Goal: Information Seeking & Learning: Check status

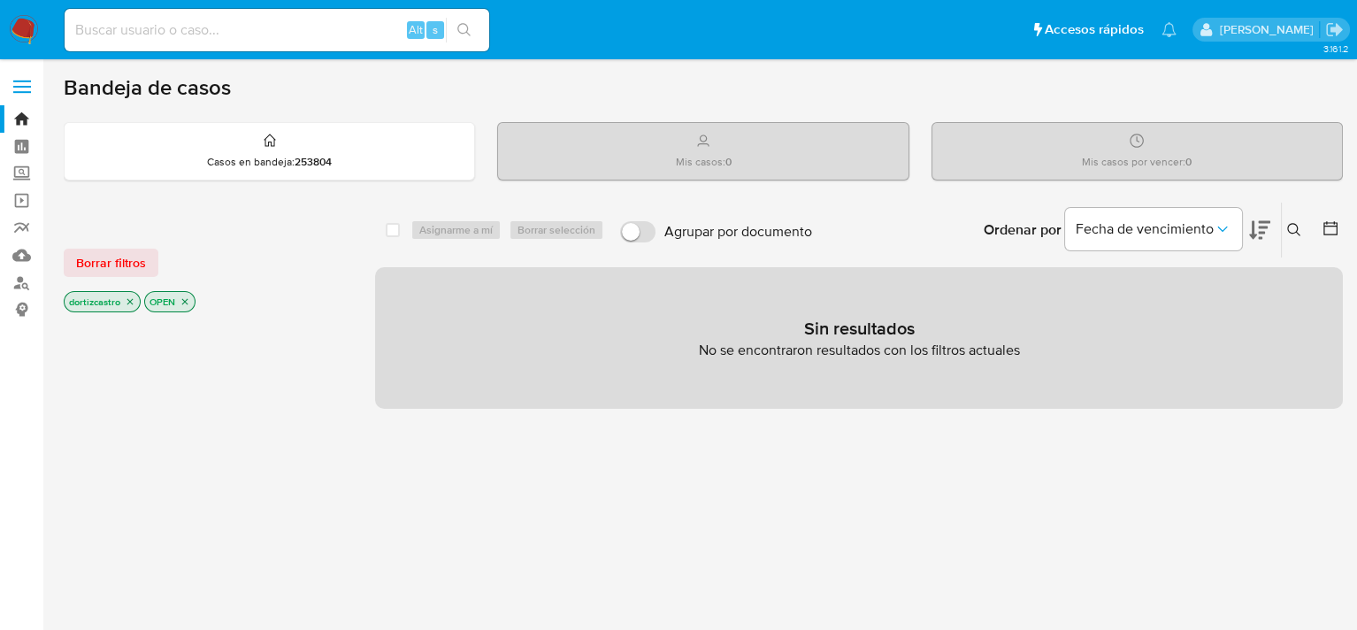
click at [1282, 227] on button at bounding box center [1296, 229] width 29 height 21
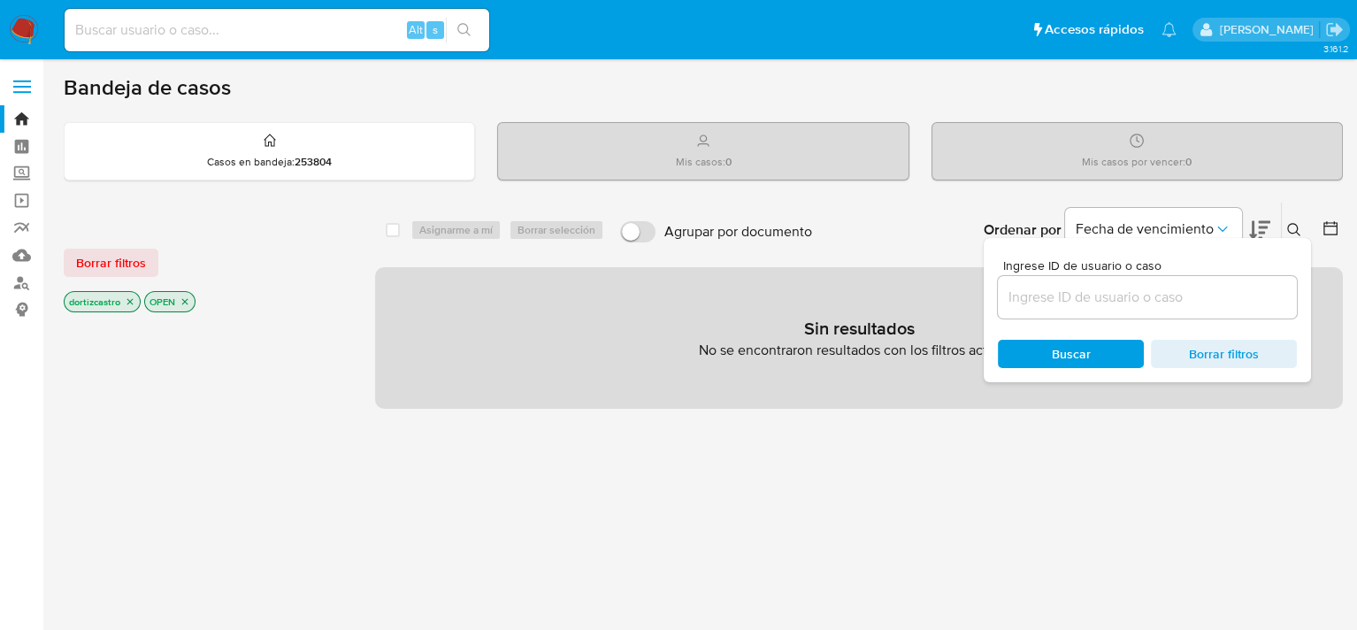
click at [1113, 304] on input at bounding box center [1147, 297] width 299 height 23
type input "450599105"
click at [1097, 342] on div "Buscar Borrar filtros" at bounding box center [1147, 354] width 299 height 28
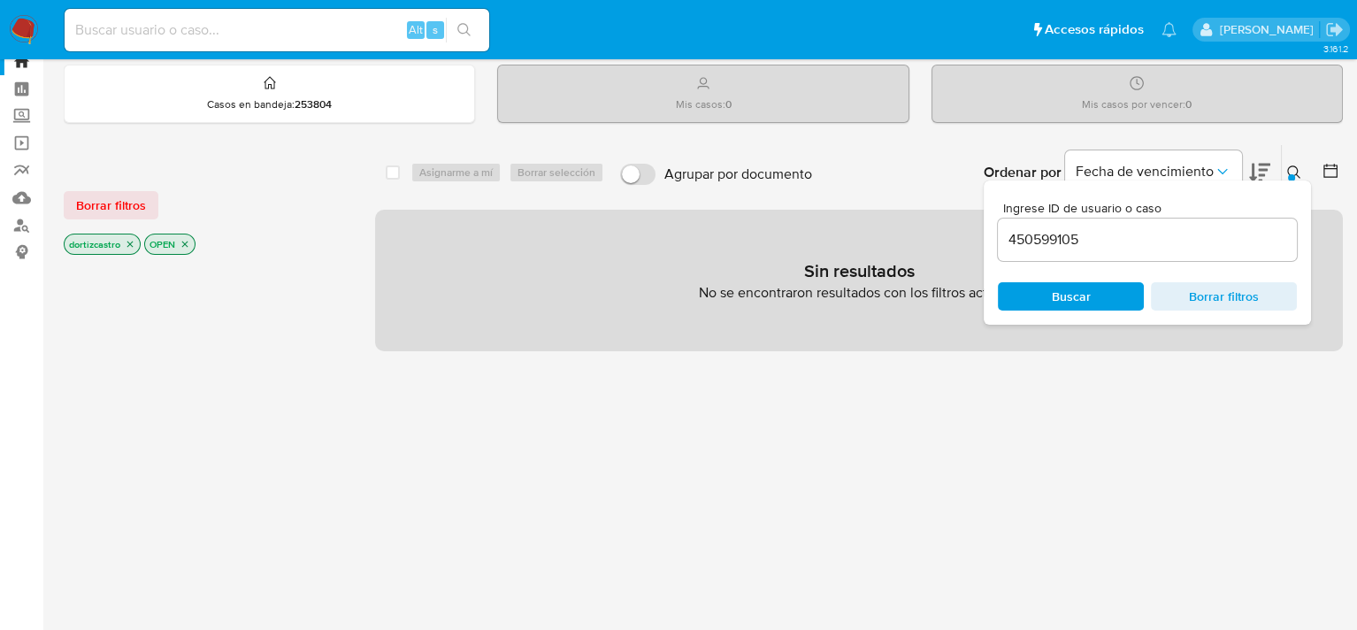
scroll to position [88, 0]
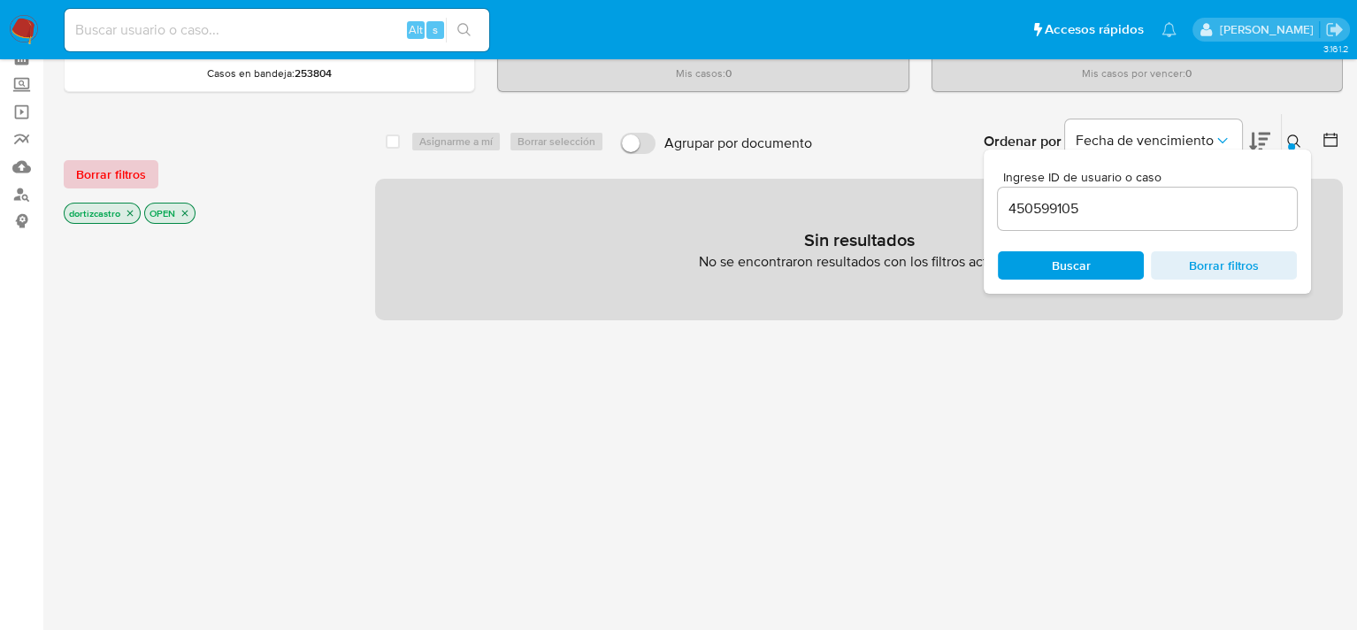
click at [97, 176] on span "Borrar filtros" at bounding box center [111, 174] width 70 height 25
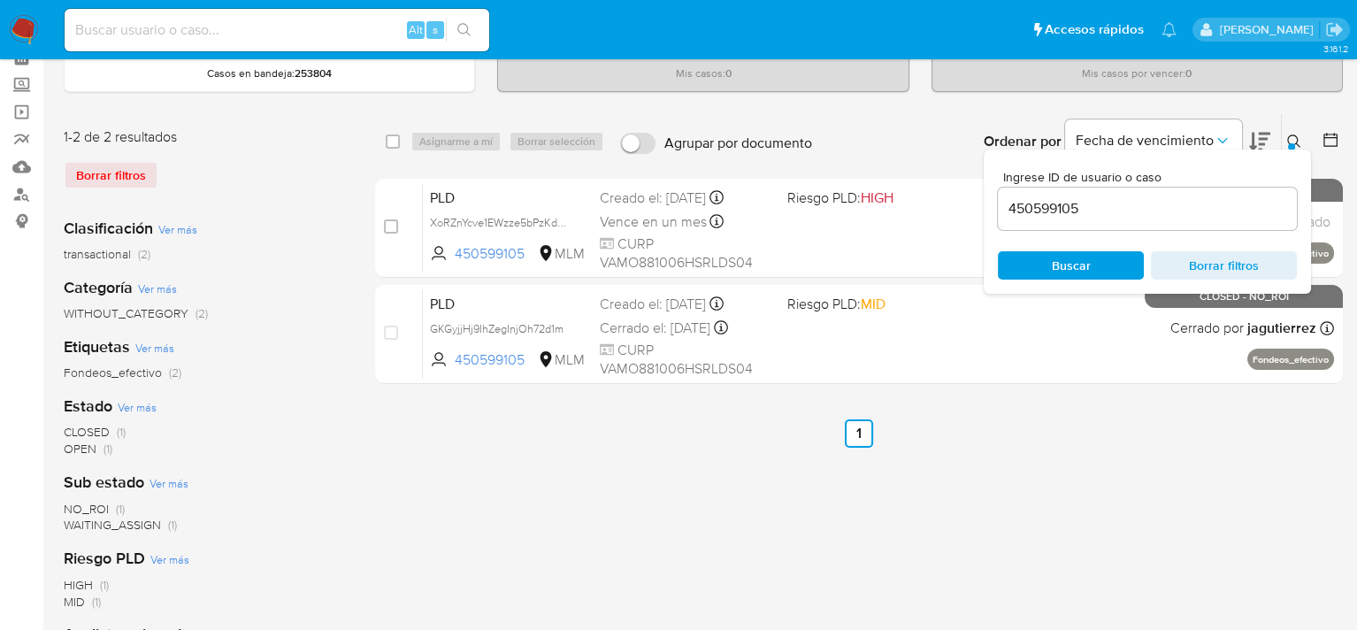
click at [1098, 260] on span "Buscar" at bounding box center [1070, 265] width 121 height 25
click at [867, 142] on div "Ordenar por Fecha de vencimiento No es posible ordenar los resultados mientras …" at bounding box center [1082, 141] width 522 height 55
click at [1297, 139] on icon at bounding box center [1293, 140] width 13 height 13
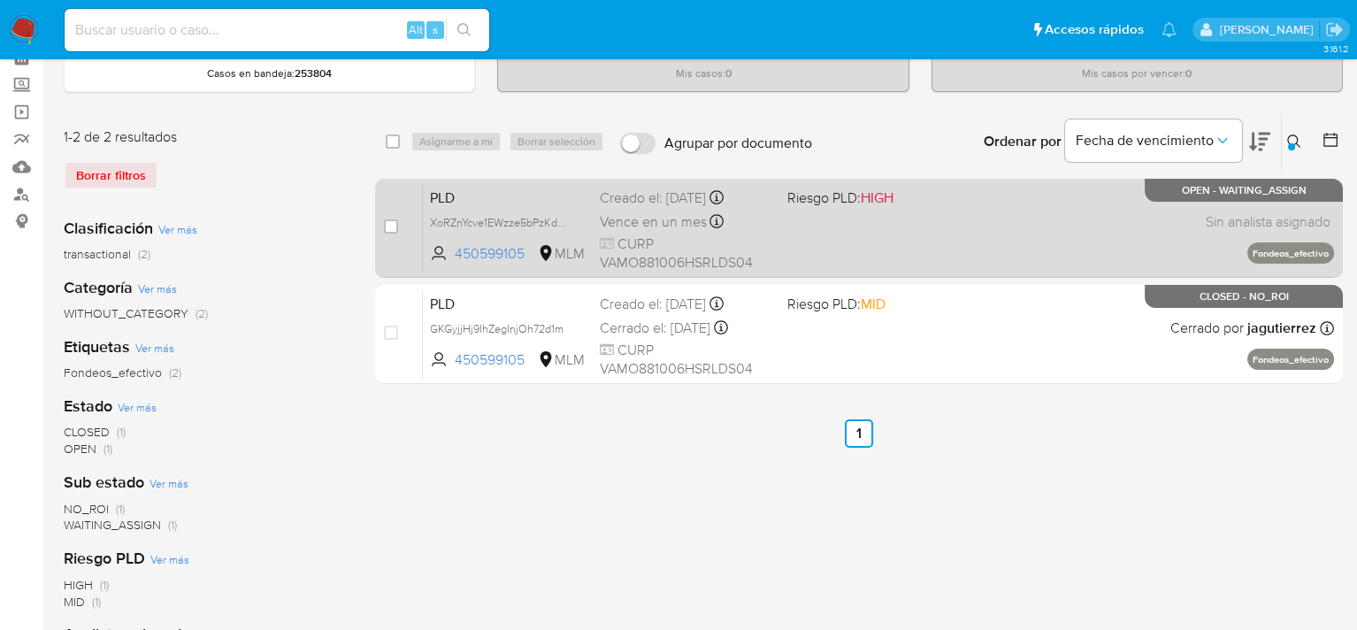
click at [1007, 241] on div "PLD XoRZnYcve1EWzze5bPzKdKV0 450599105 MLM Riesgo PLD: HIGH Creado el: 12/09/20…" at bounding box center [878, 227] width 911 height 89
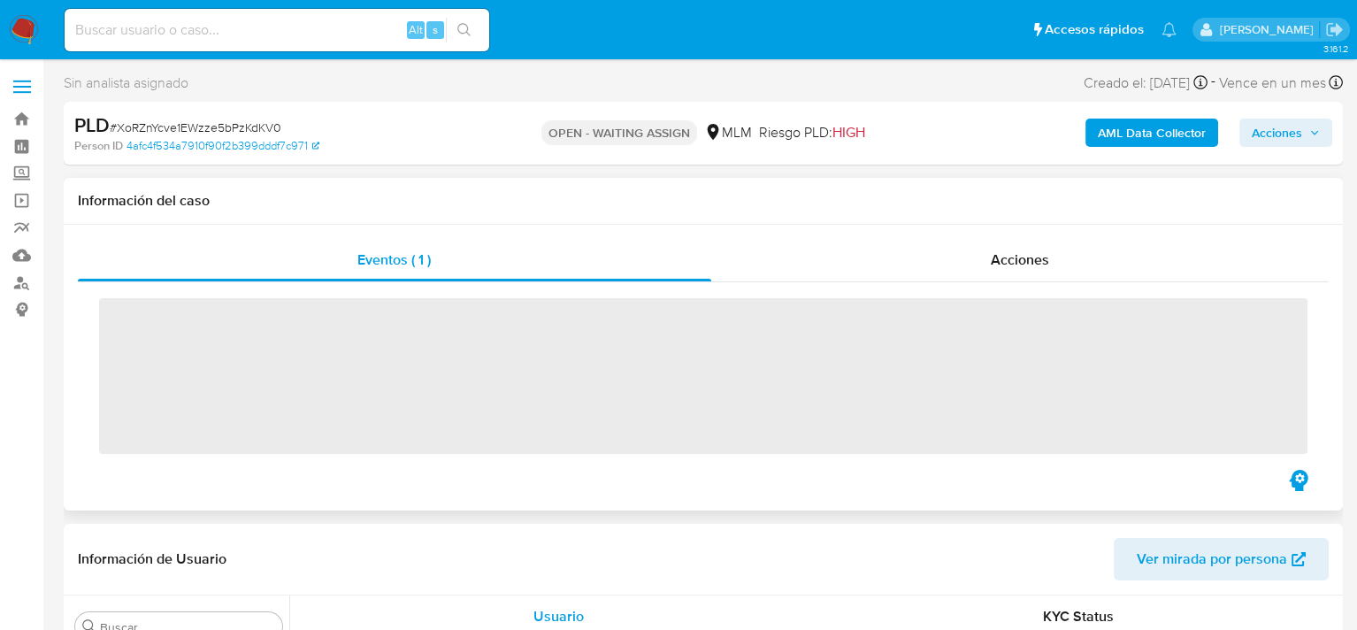
scroll to position [833, 0]
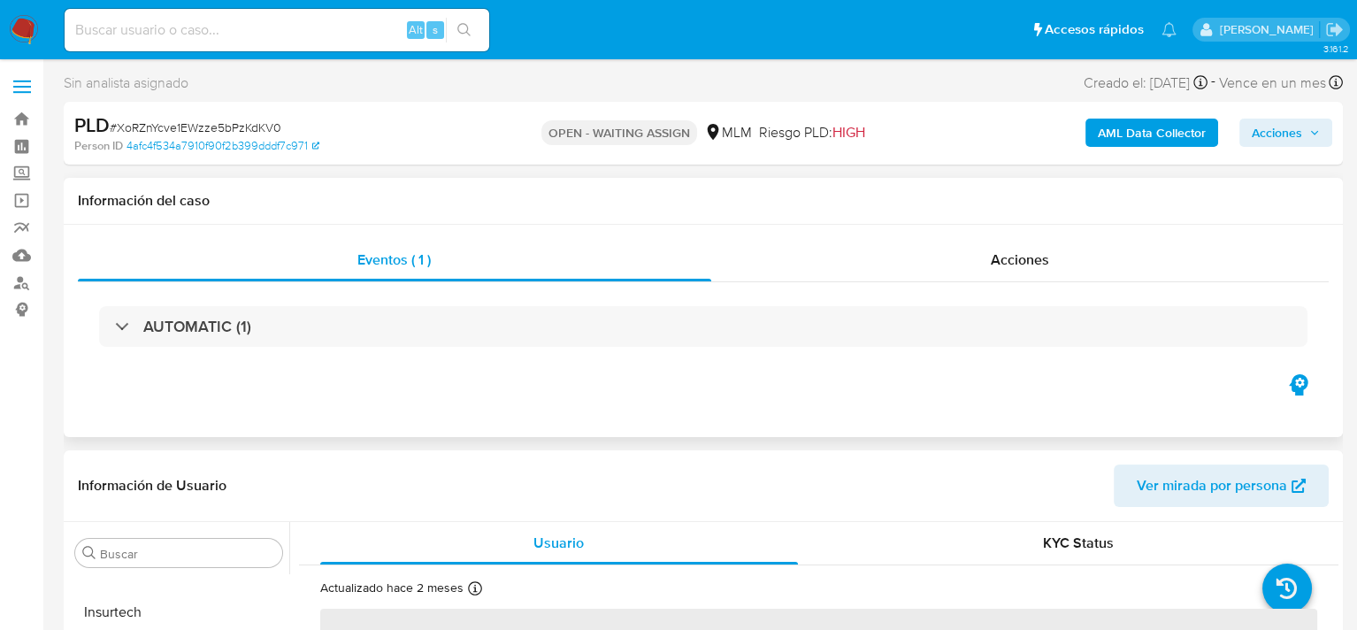
select select "10"
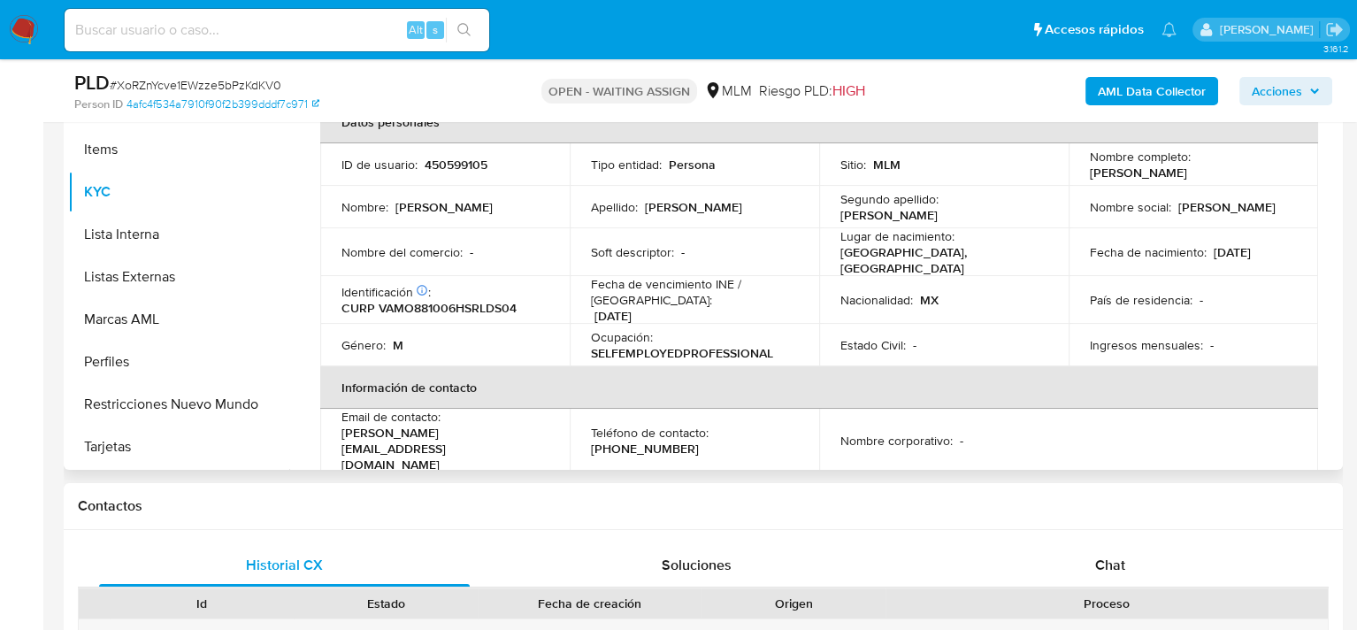
scroll to position [744, 0]
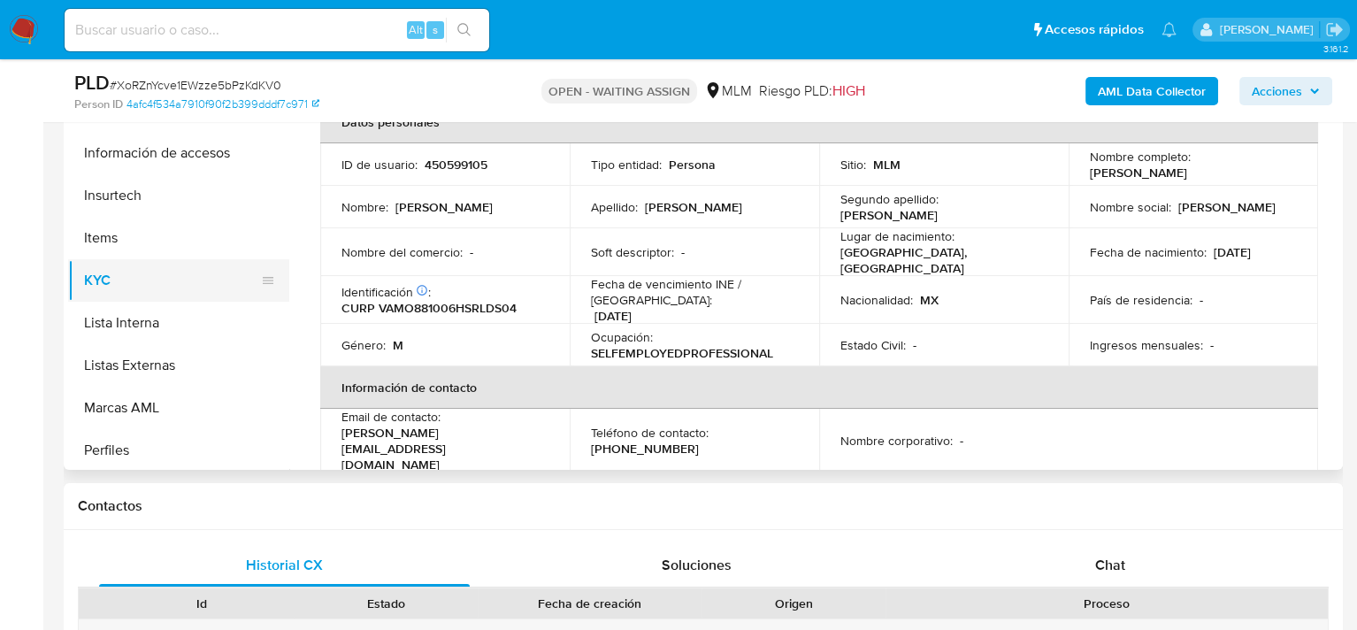
click at [111, 276] on button "KYC" at bounding box center [171, 280] width 207 height 42
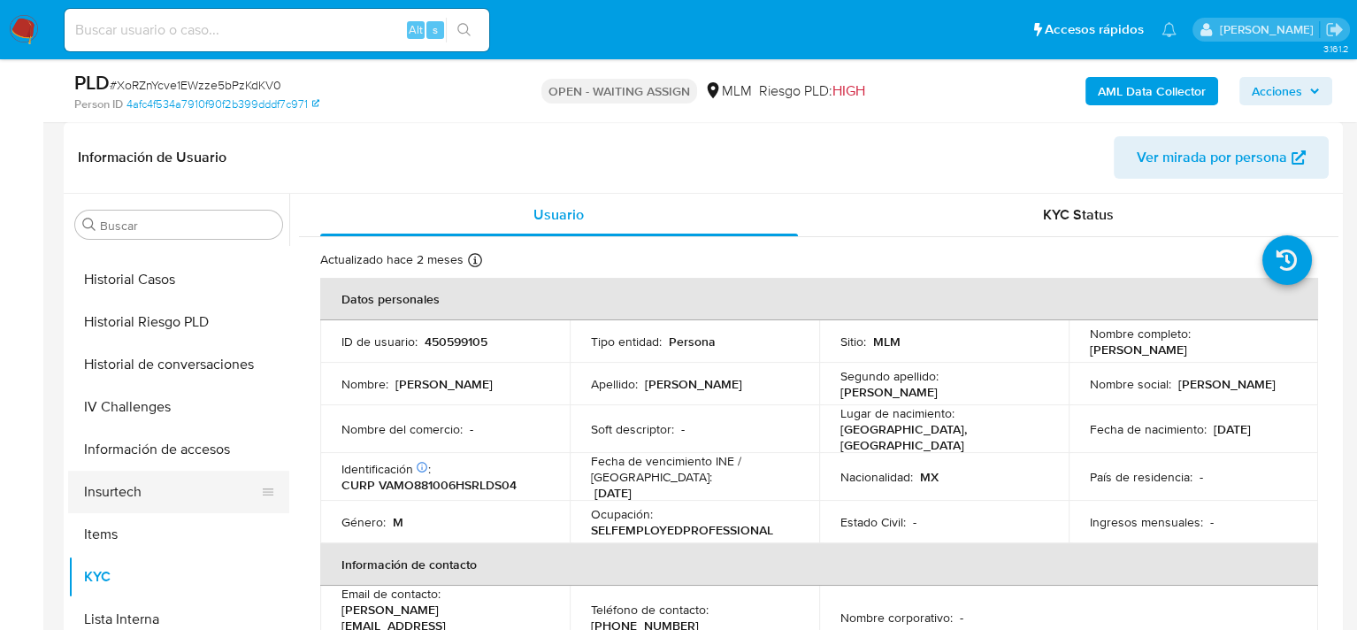
scroll to position [656, 0]
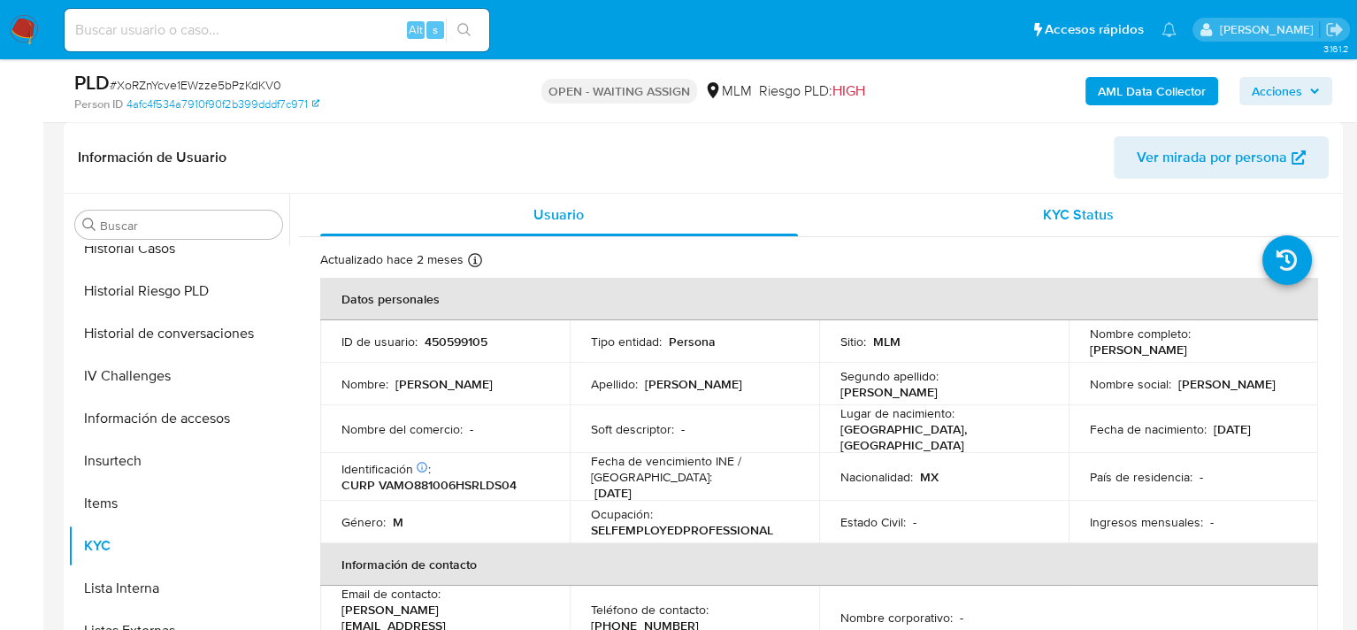
click at [1064, 218] on span "KYC Status" at bounding box center [1078, 214] width 71 height 20
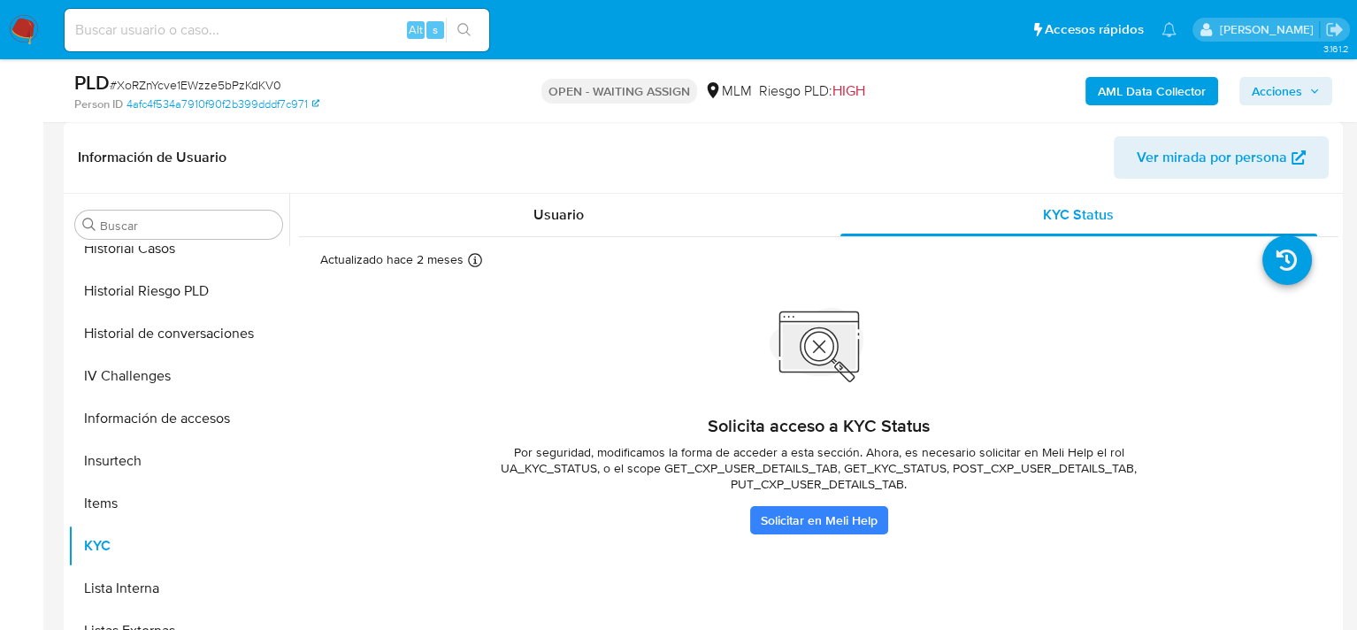
scroll to position [354, 0]
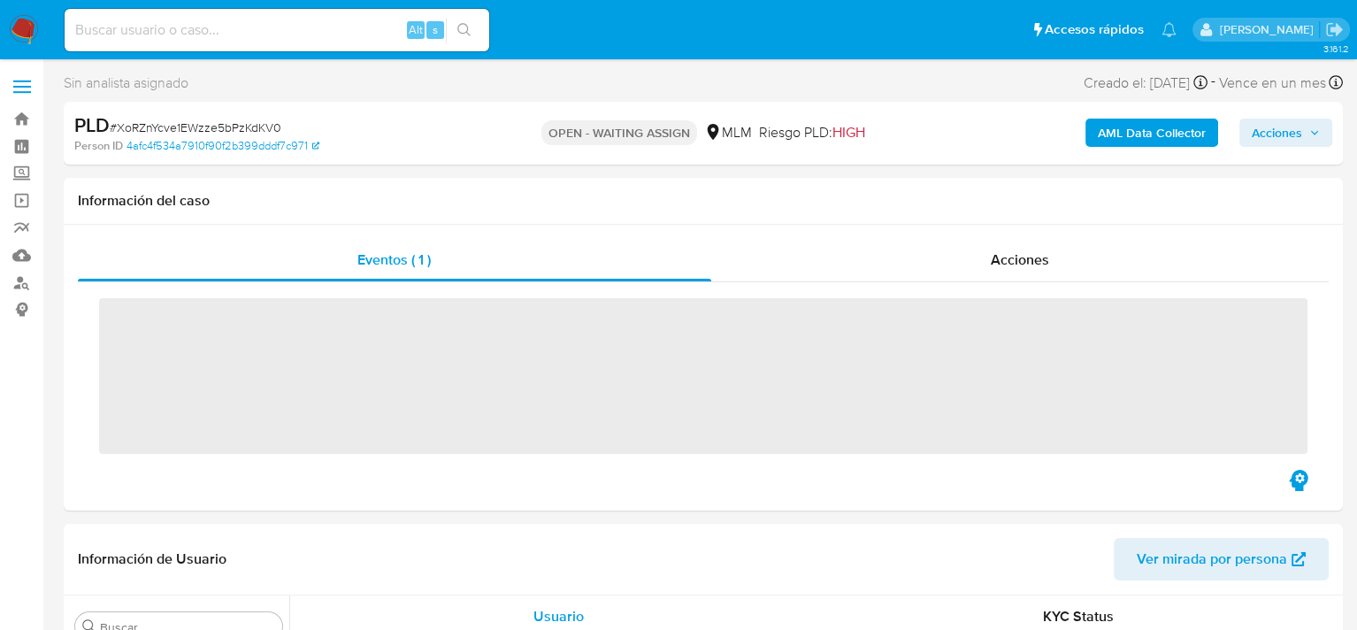
scroll to position [833, 0]
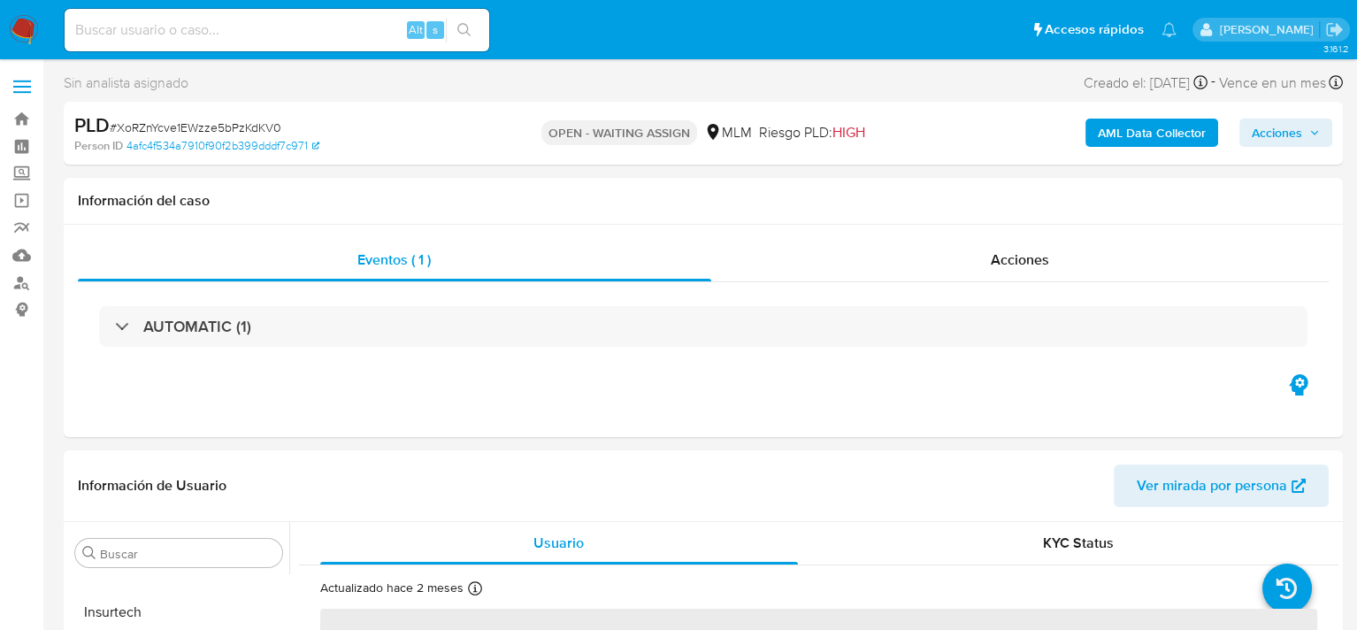
select select "10"
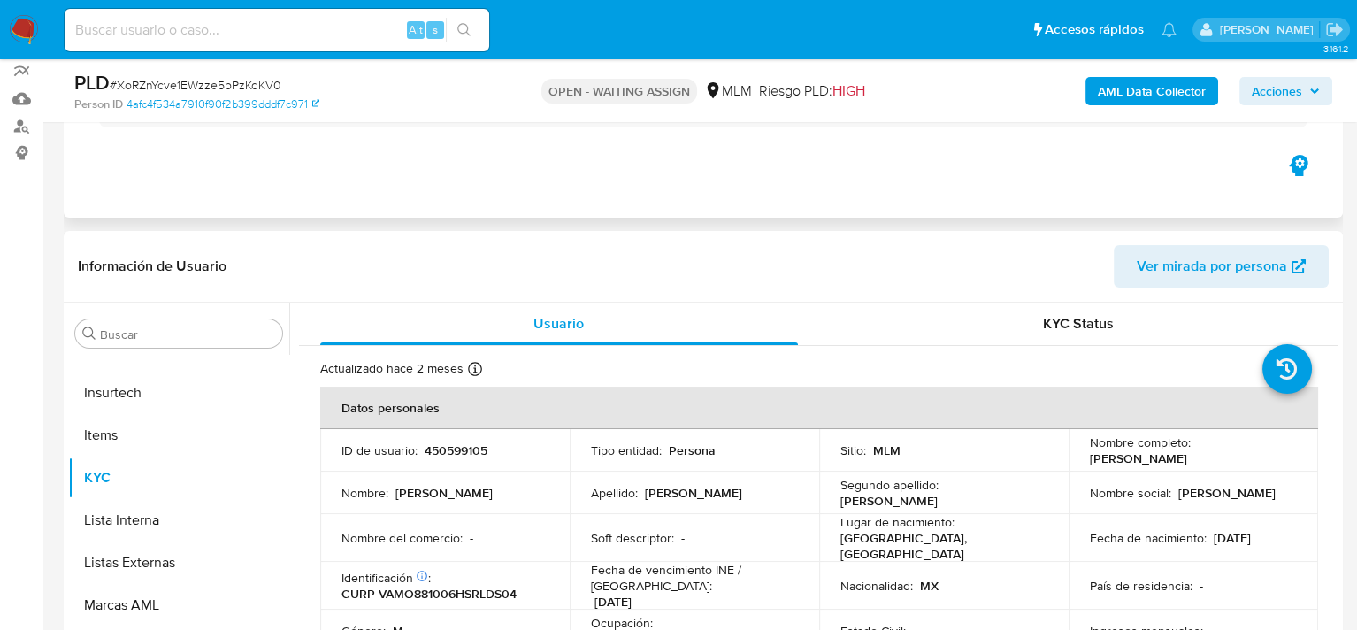
scroll to position [0, 0]
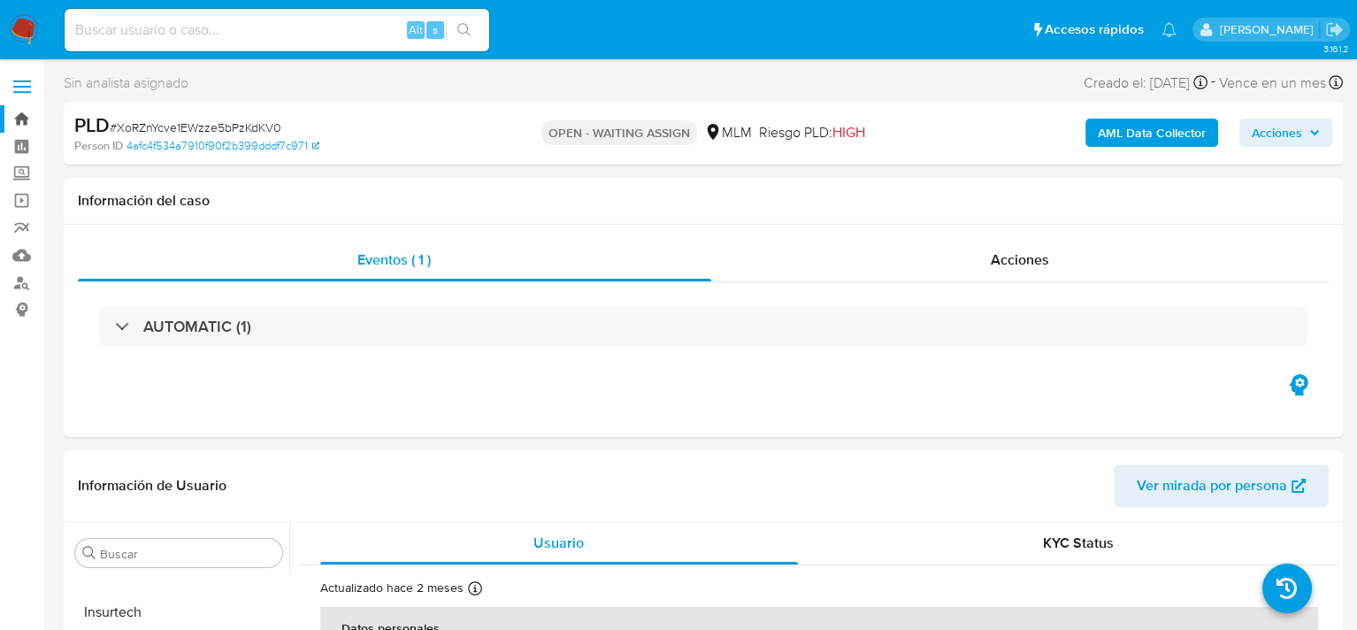
click at [26, 121] on link "Bandeja" at bounding box center [105, 118] width 211 height 27
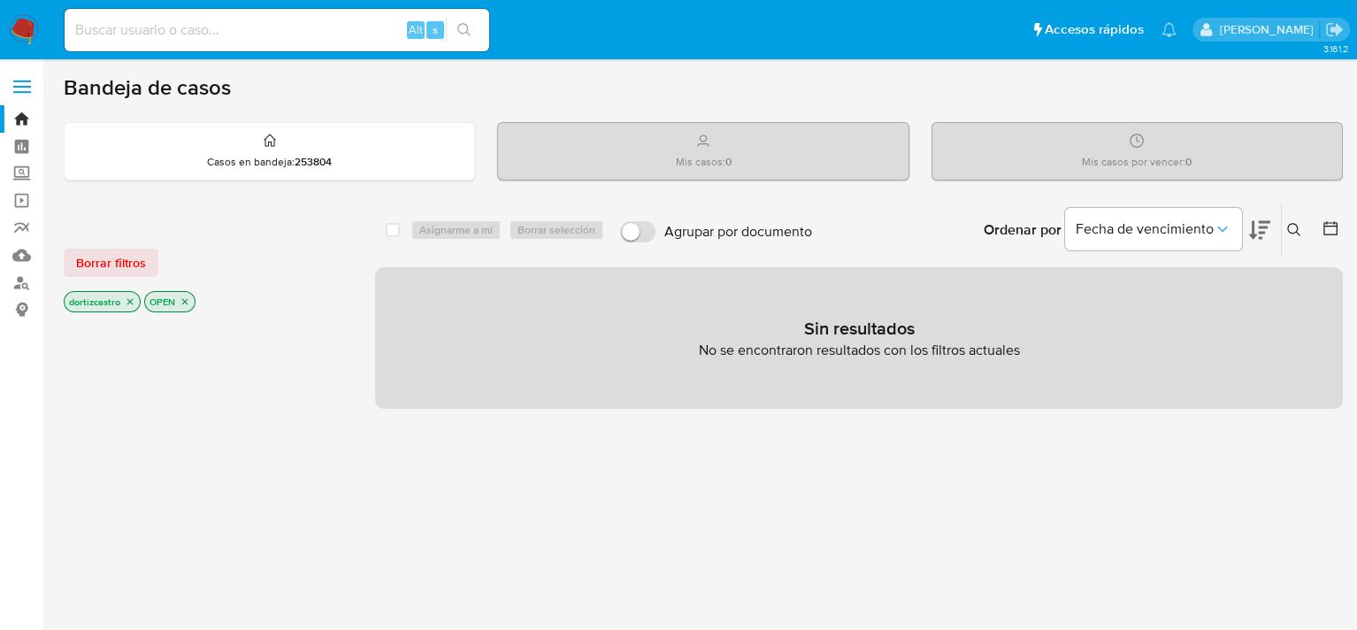
drag, startPoint x: 88, startPoint y: 262, endPoint x: 778, endPoint y: 210, distance: 692.1
click at [88, 262] on span "Borrar filtros" at bounding box center [111, 262] width 70 height 25
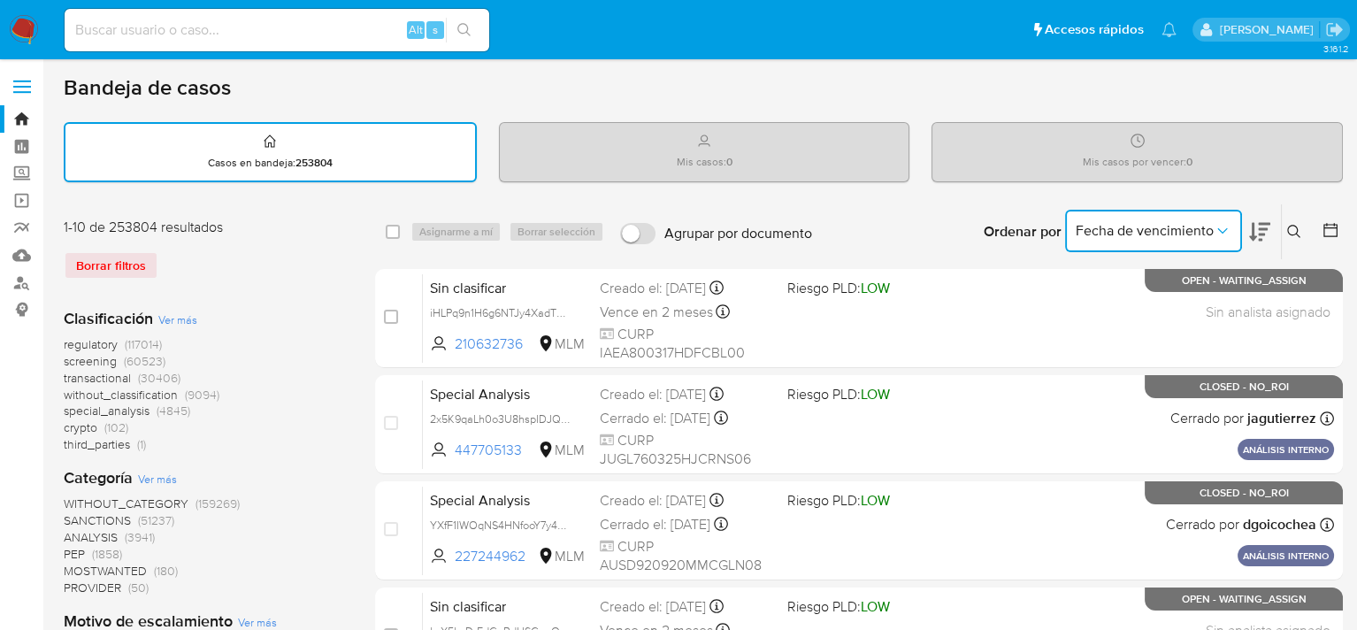
click at [1143, 227] on span "Fecha de vencimiento" at bounding box center [1145, 231] width 138 height 18
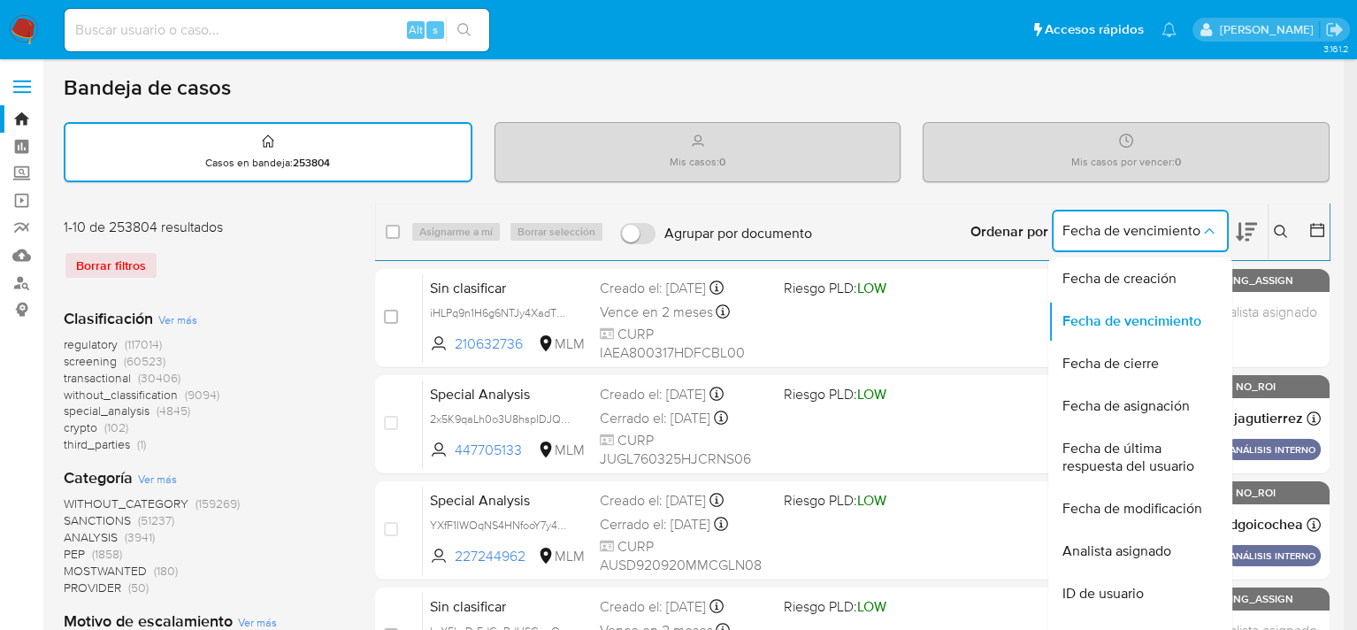
click at [1288, 227] on icon at bounding box center [1281, 232] width 14 height 14
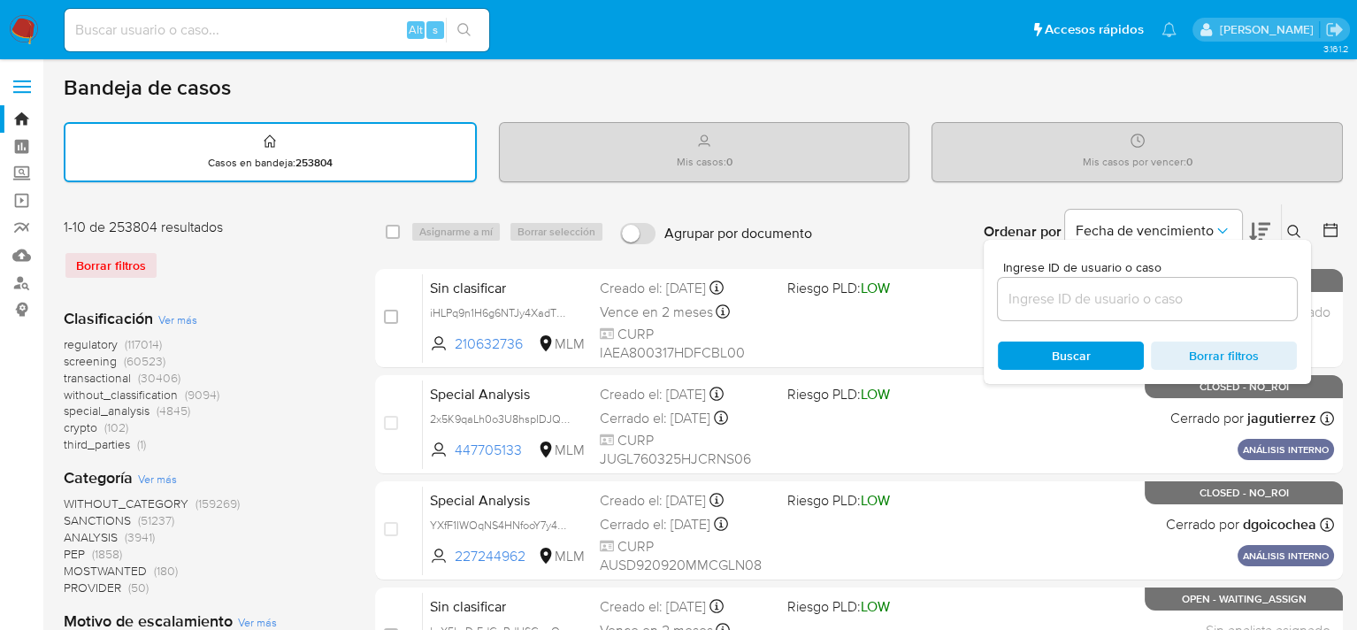
click at [1212, 295] on input at bounding box center [1147, 299] width 299 height 23
paste input "450599105"
type input "450599105"
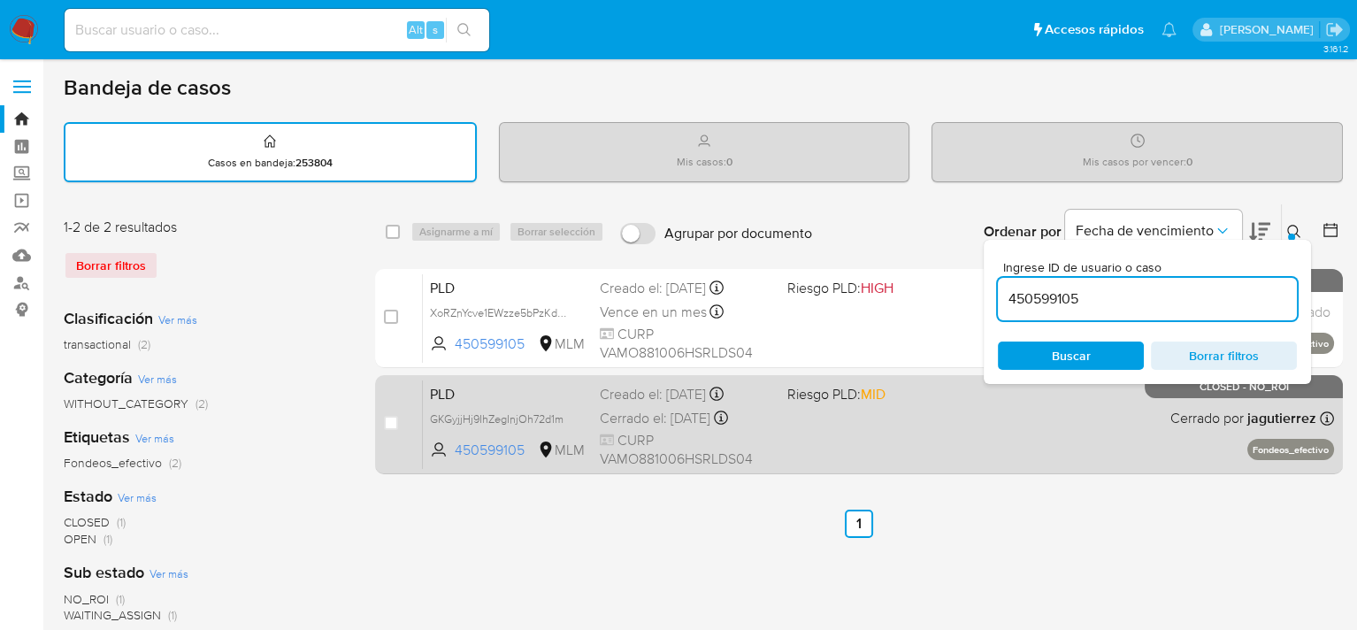
click at [1081, 448] on div "PLD GKGyjjHj9IhZegInjOh72d1m 450599105 MLM Riesgo PLD: MID Creado el: 12/04/202…" at bounding box center [878, 424] width 911 height 89
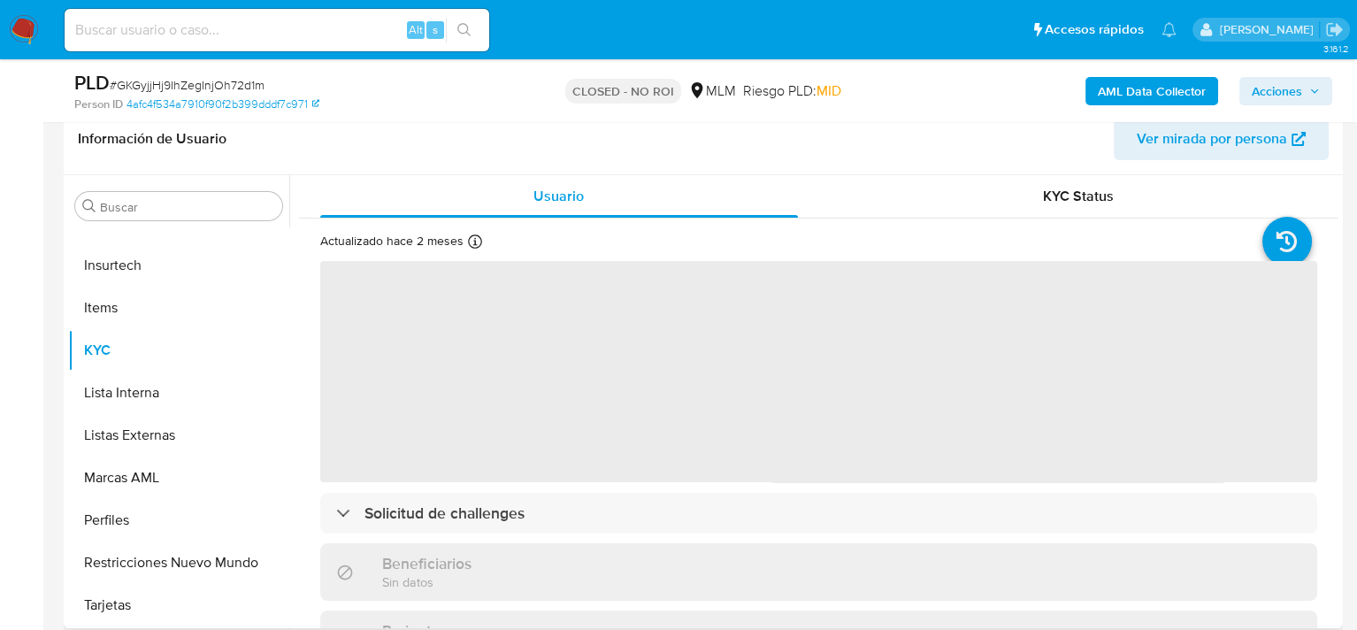
scroll to position [354, 0]
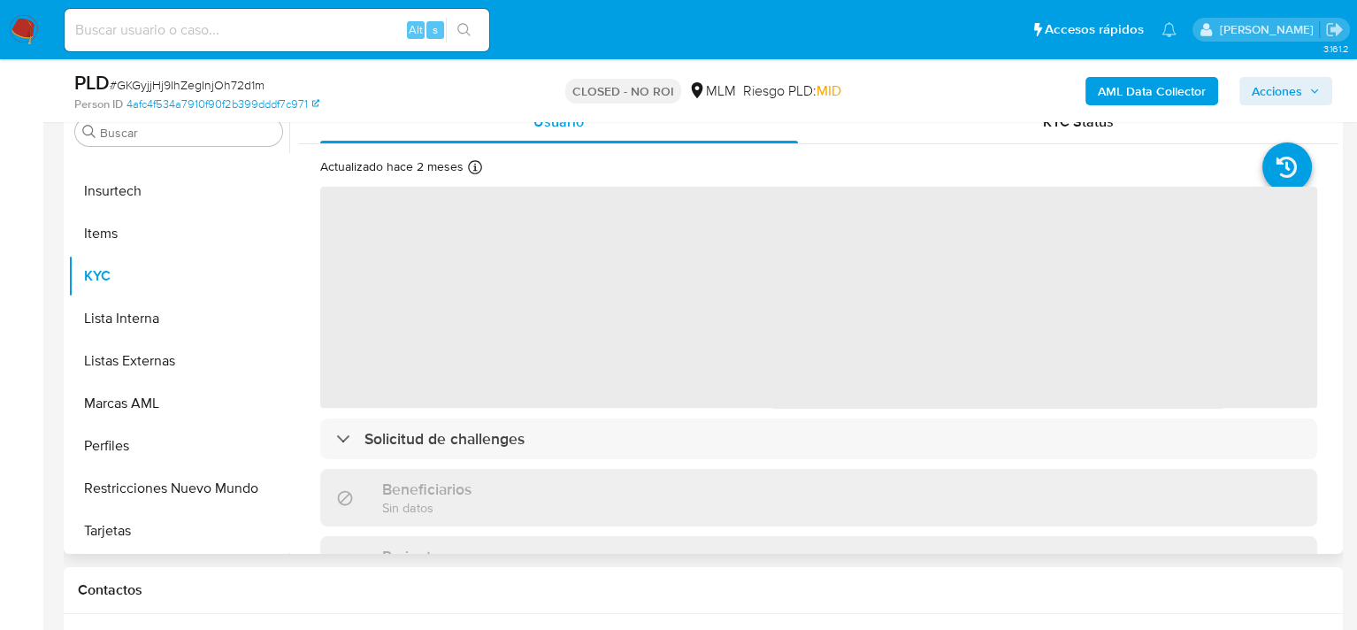
select select "10"
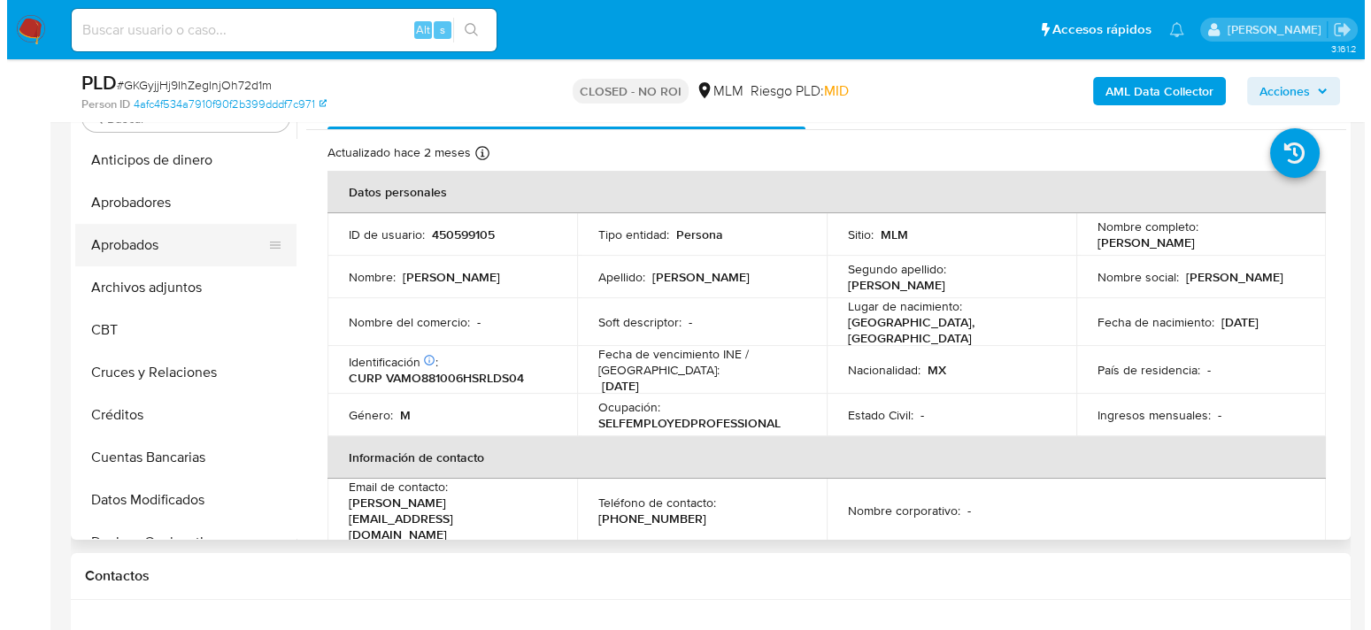
scroll to position [338, 0]
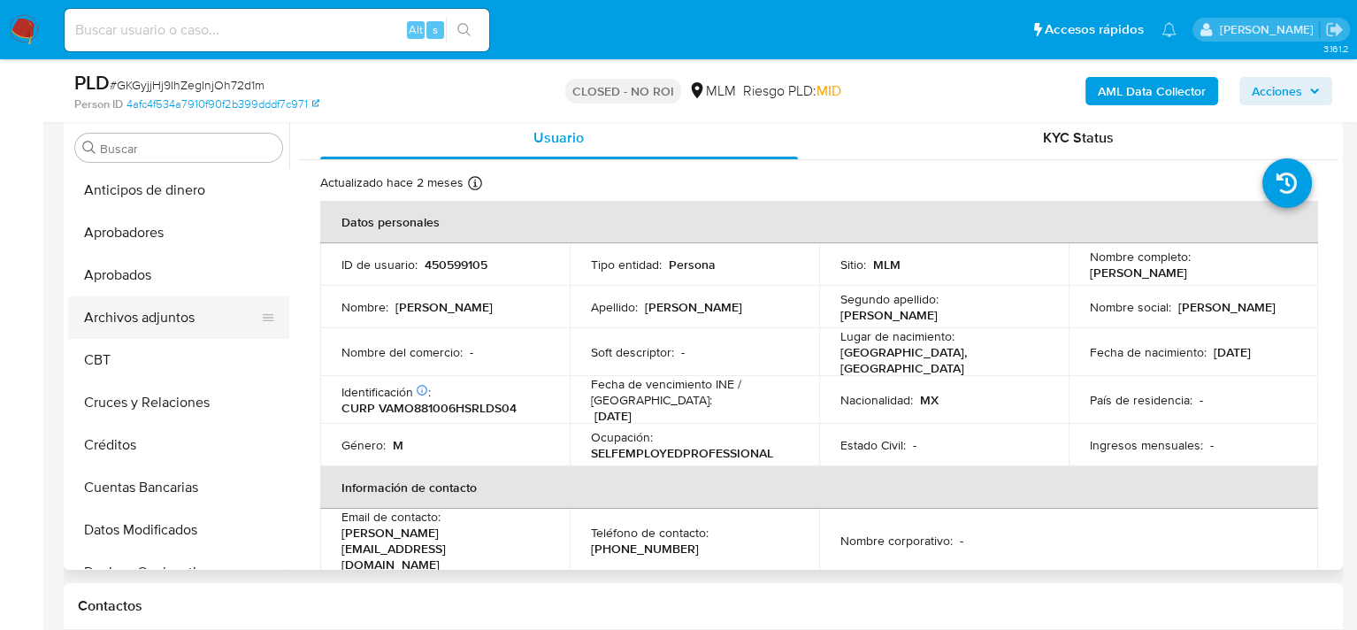
click at [147, 303] on button "Archivos adjuntos" at bounding box center [171, 317] width 207 height 42
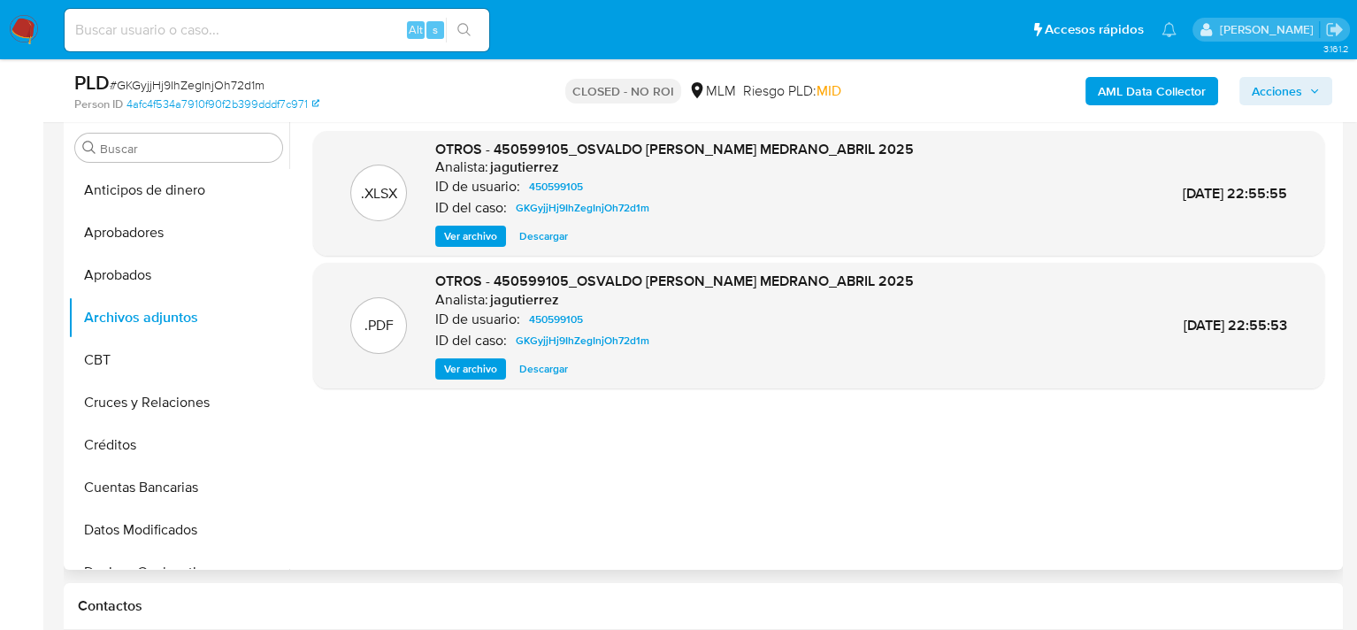
click at [467, 370] on span "Ver archivo" at bounding box center [470, 369] width 53 height 18
